Goal: Task Accomplishment & Management: Complete application form

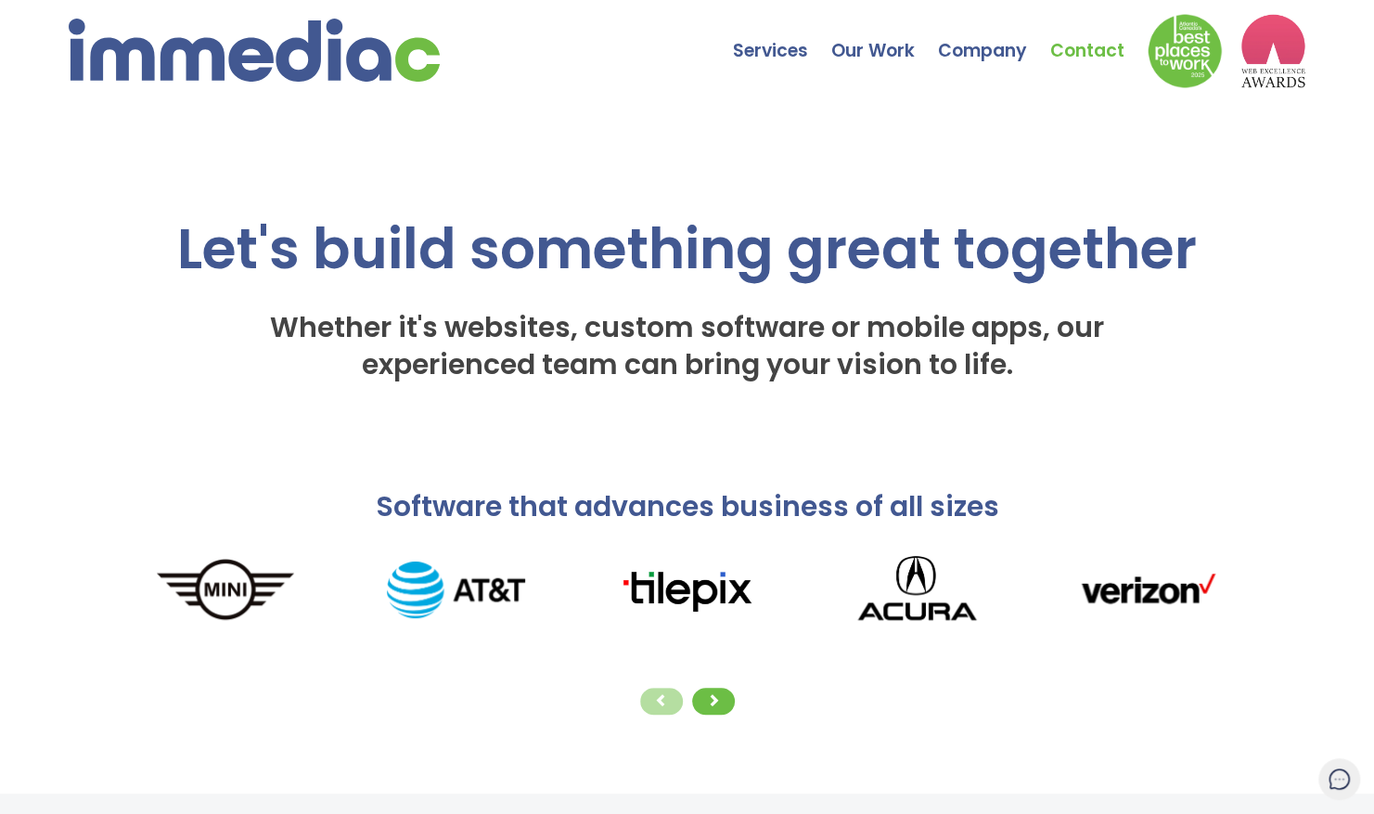
click at [1063, 43] on link "Contact" at bounding box center [1098, 37] width 97 height 65
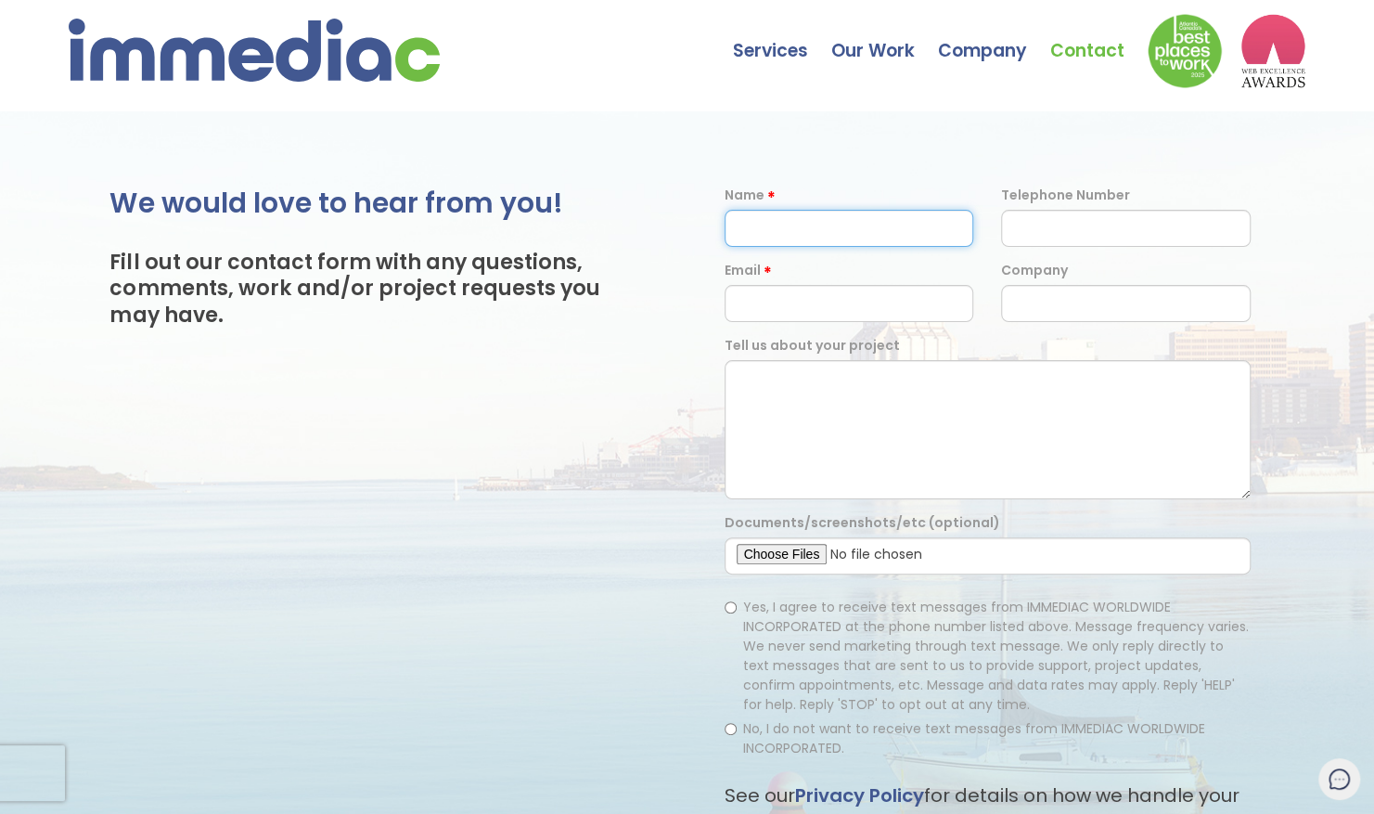
click at [814, 215] on input "text" at bounding box center [849, 228] width 250 height 37
type input "[PERSON_NAME]"
type input "7824462172"
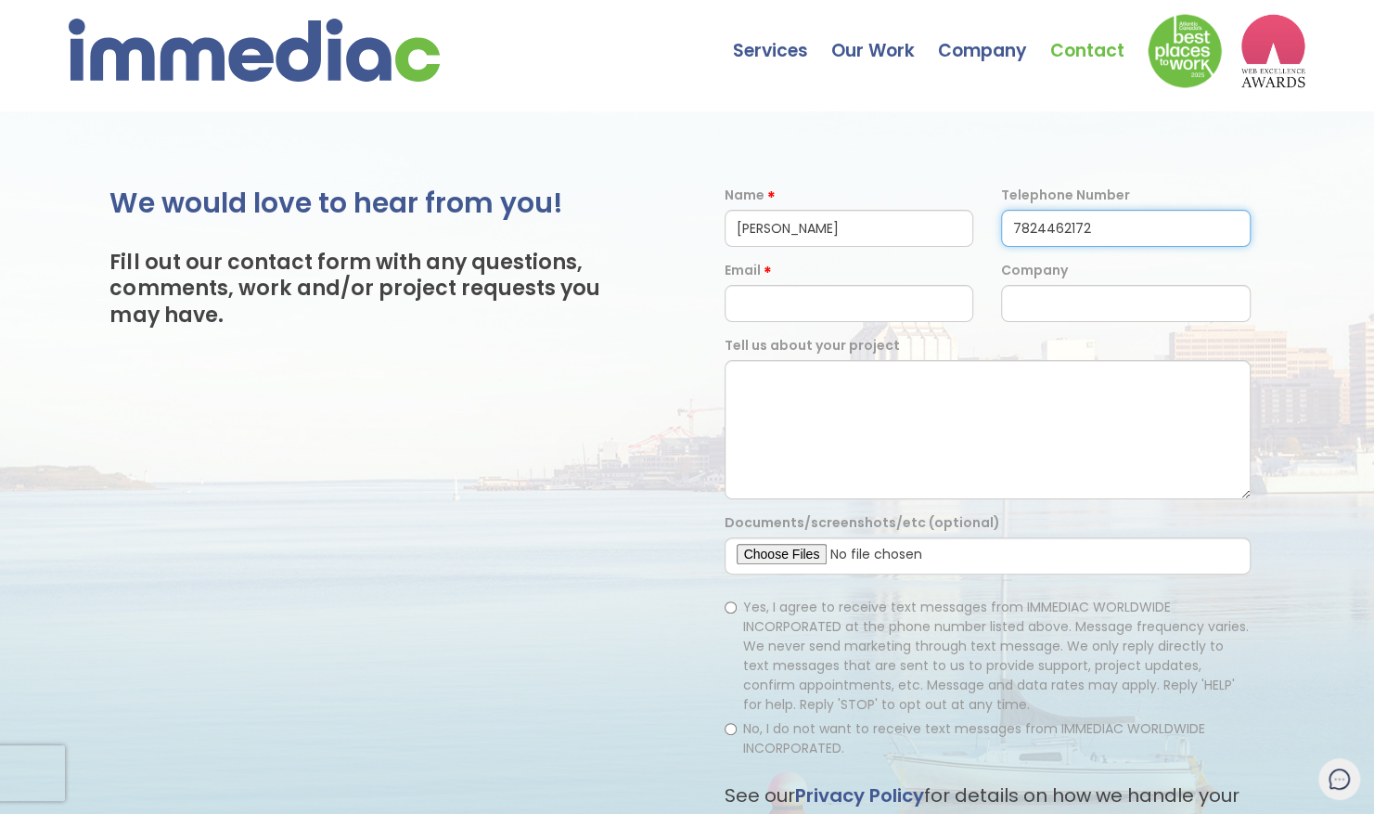
type input "[EMAIL_ADDRESS][DOMAIN_NAME]"
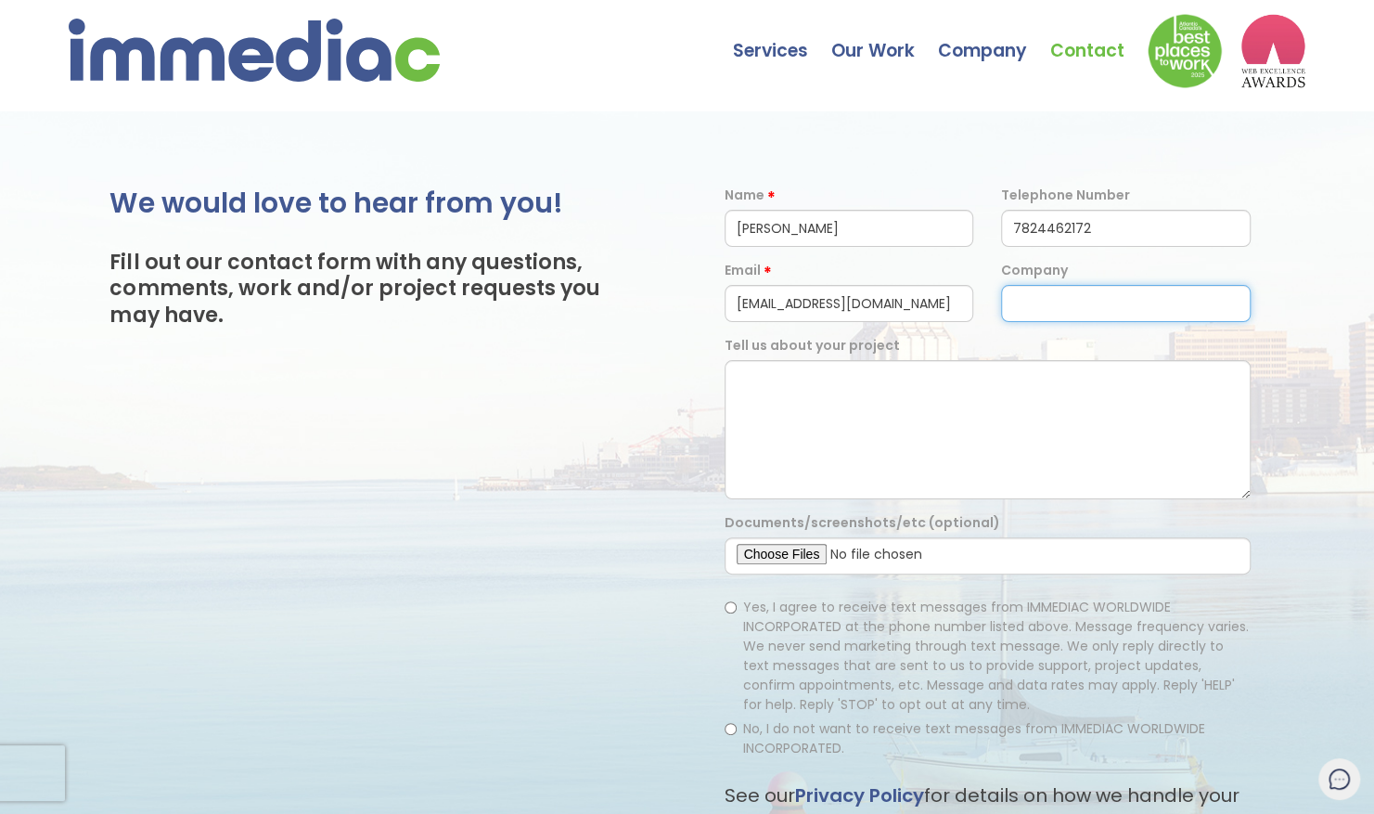
type input "Mitacs - Business Development"
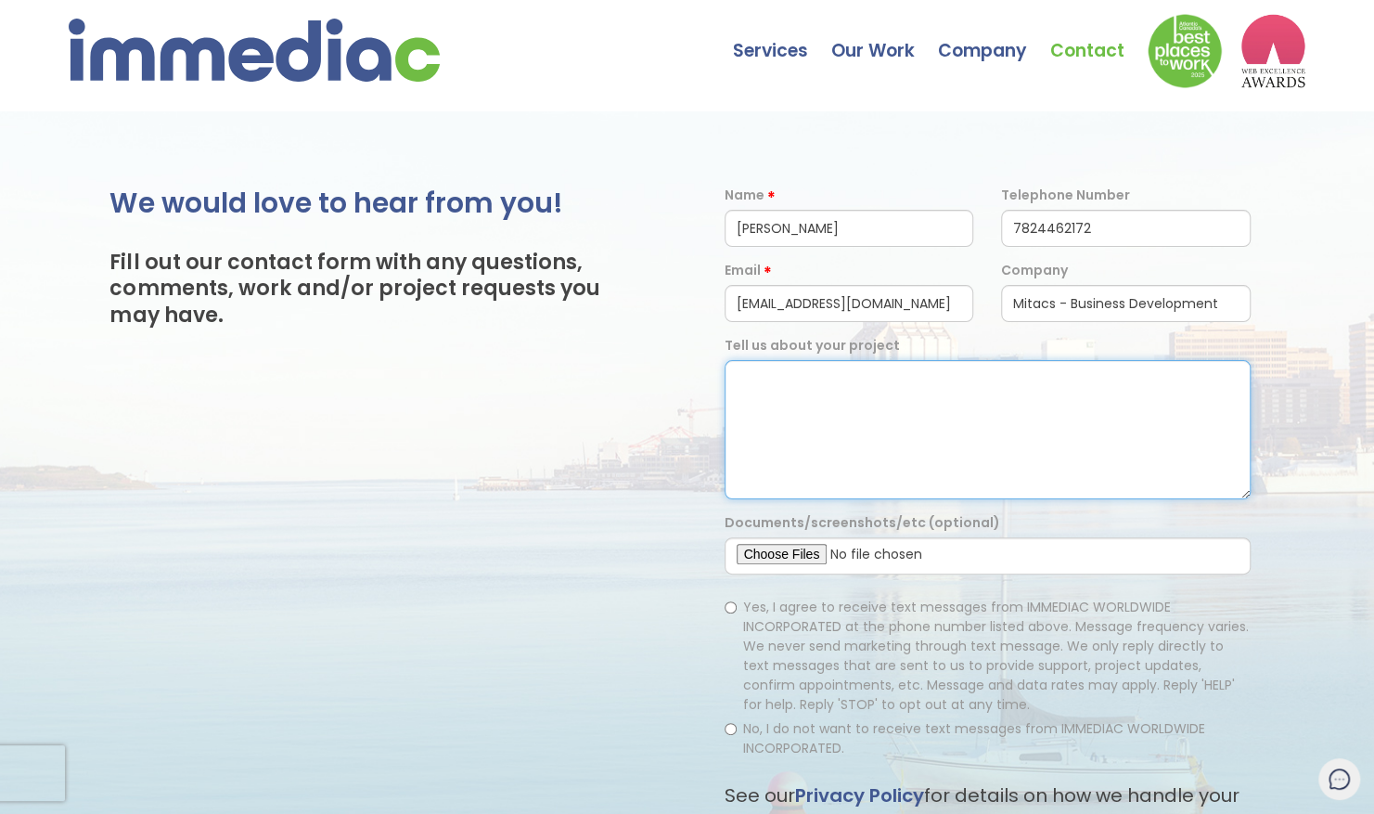
click at [842, 370] on textarea at bounding box center [987, 429] width 526 height 139
paste textarea "Lorem, Ip dolo si Amet Consectetu, adi E sedd eius temporincidid utla et Dolore…"
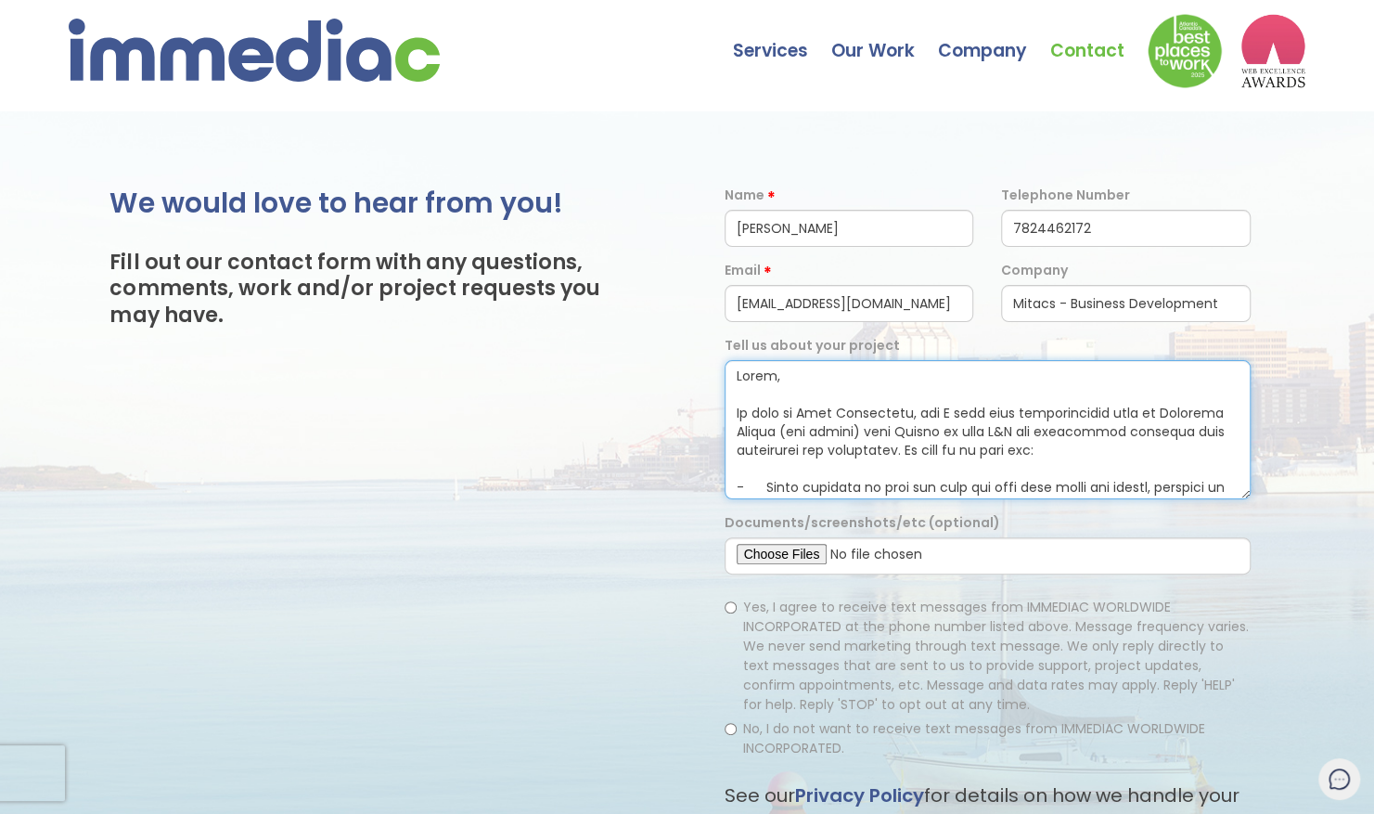
type textarea "Lorem, Ip dolo si Amet Consectetu, adi E sedd eius temporincidid utla et Dolore…"
click at [729, 723] on input "No, I do not want to receive text messages from IMMEDIAC WORLDWIDE INCORPORATED." at bounding box center [730, 729] width 12 height 12
radio input "true"
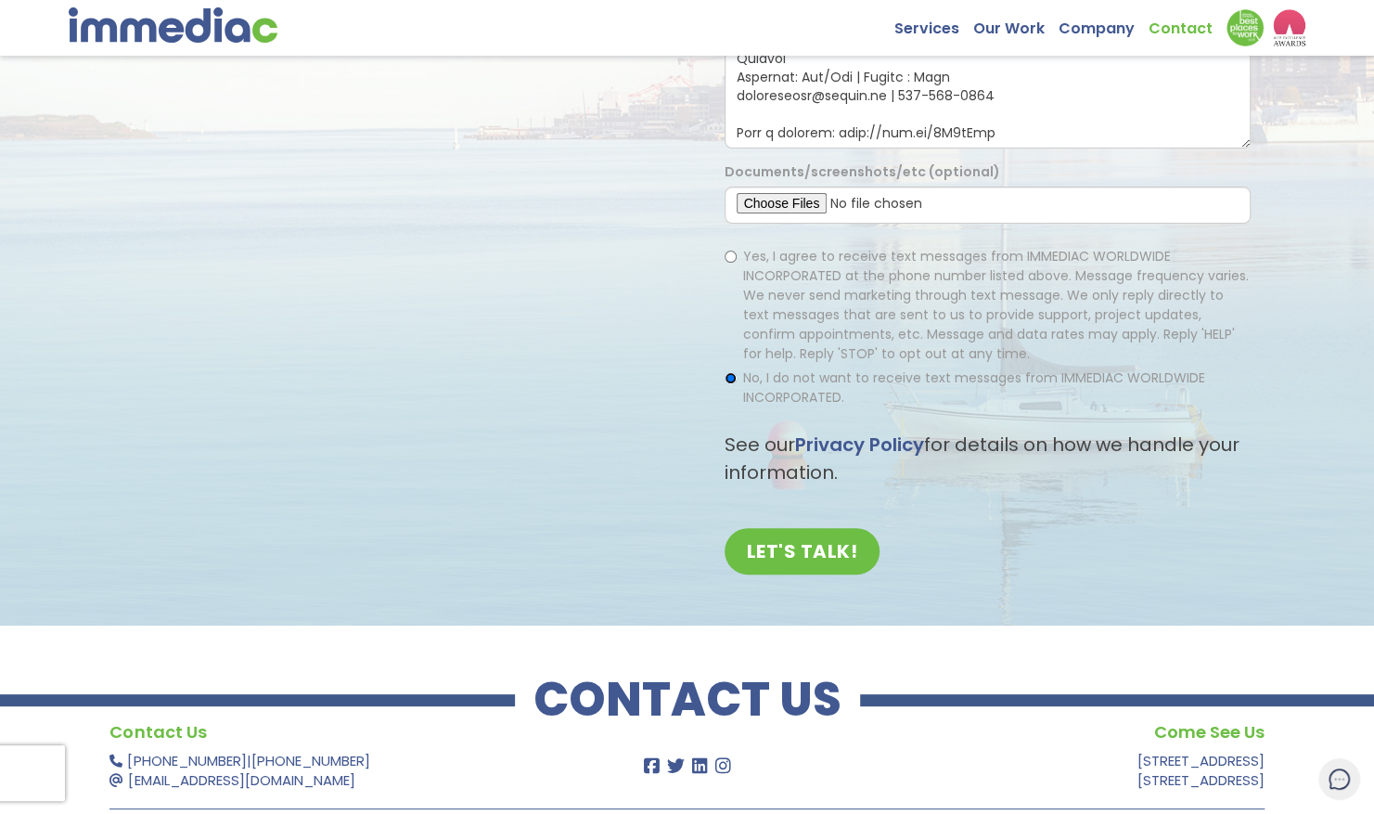
scroll to position [409, 0]
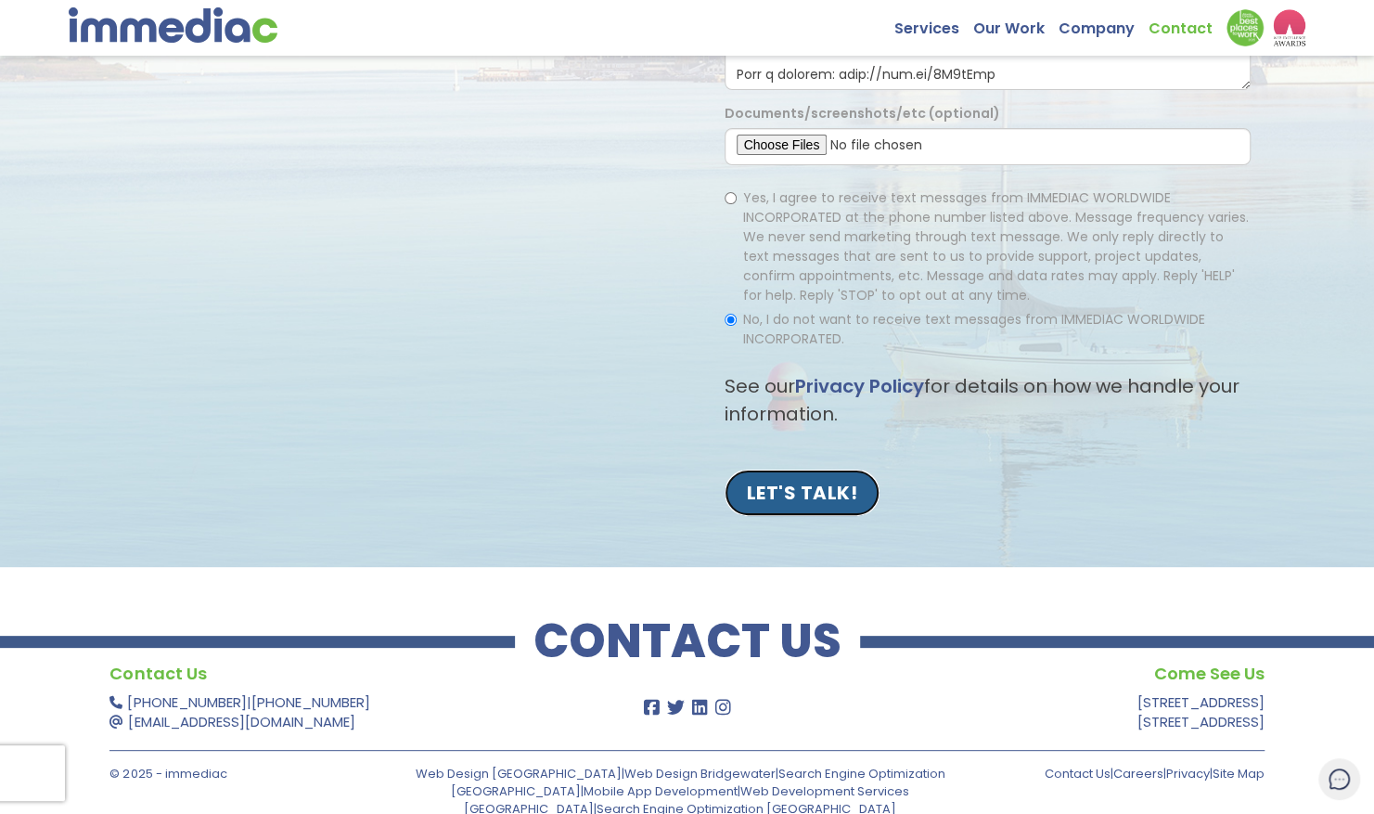
click at [767, 491] on input "LET'S TALK!" at bounding box center [802, 492] width 156 height 46
